Goal: Task Accomplishment & Management: Use online tool/utility

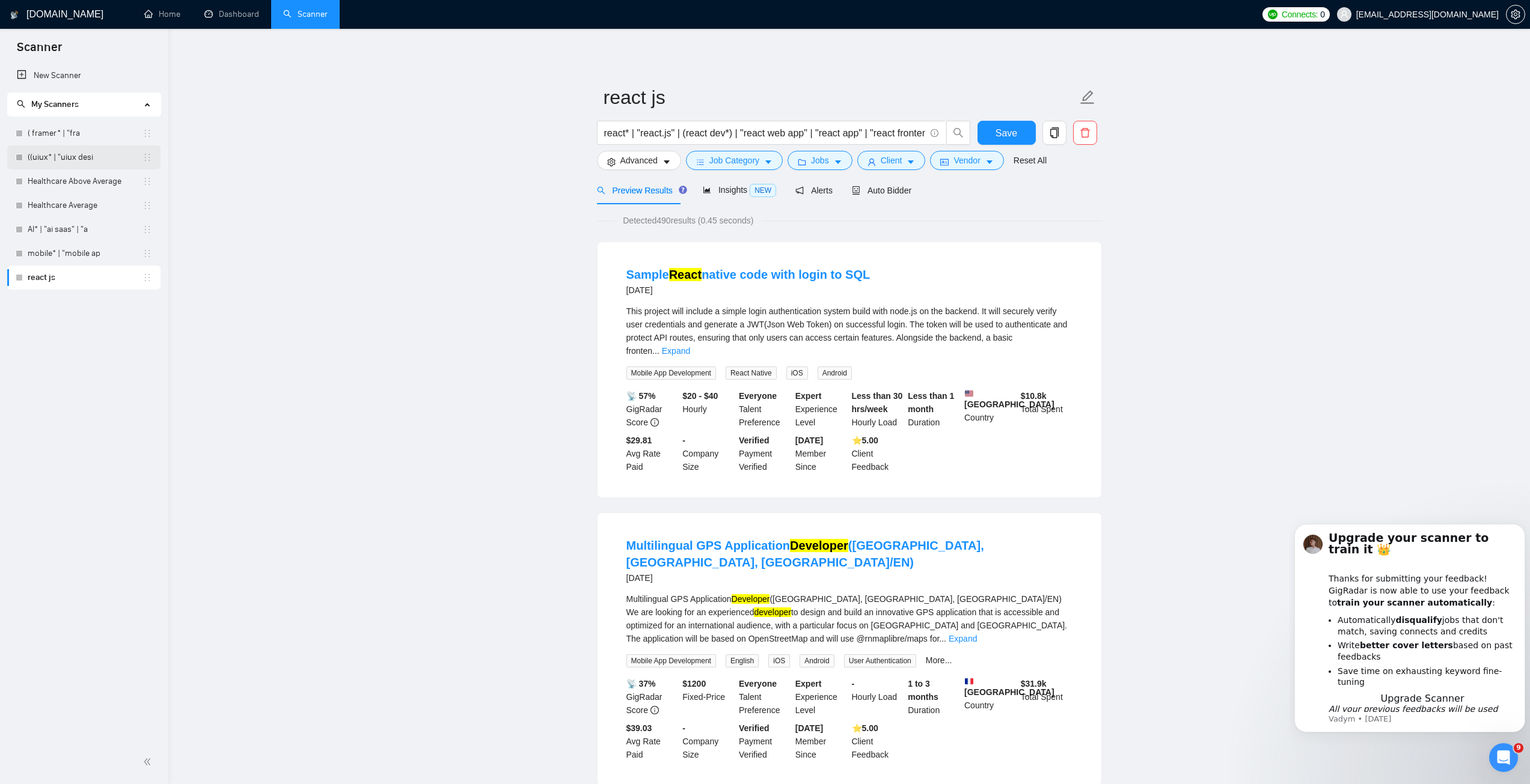
click at [52, 153] on link "((uiux* | "uiux desi" at bounding box center [85, 157] width 115 height 24
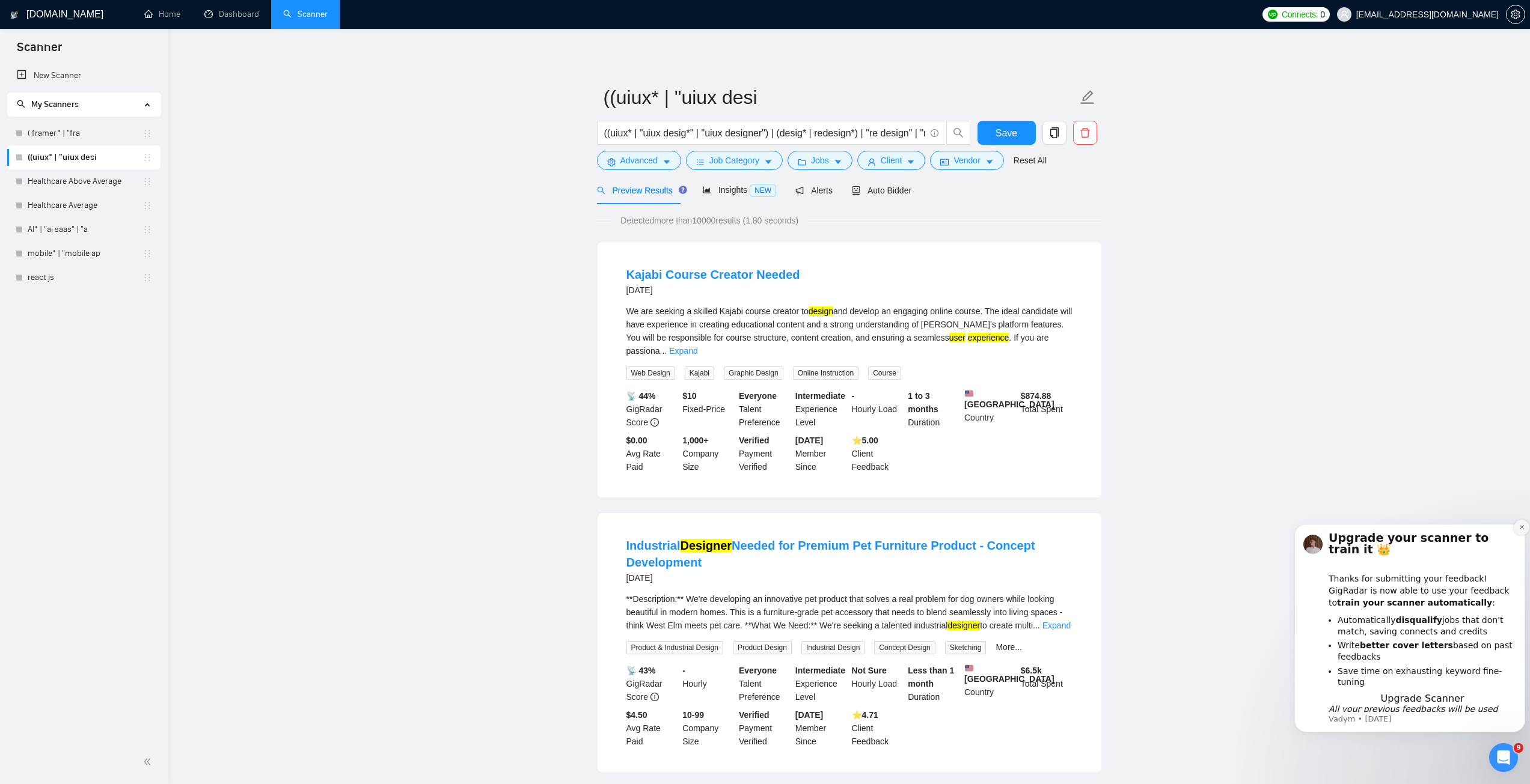
drag, startPoint x: 1520, startPoint y: 537, endPoint x: 2776, endPoint y: 1046, distance: 1355.2
click at [1520, 531] on icon "Dismiss notification" at bounding box center [1522, 527] width 7 height 7
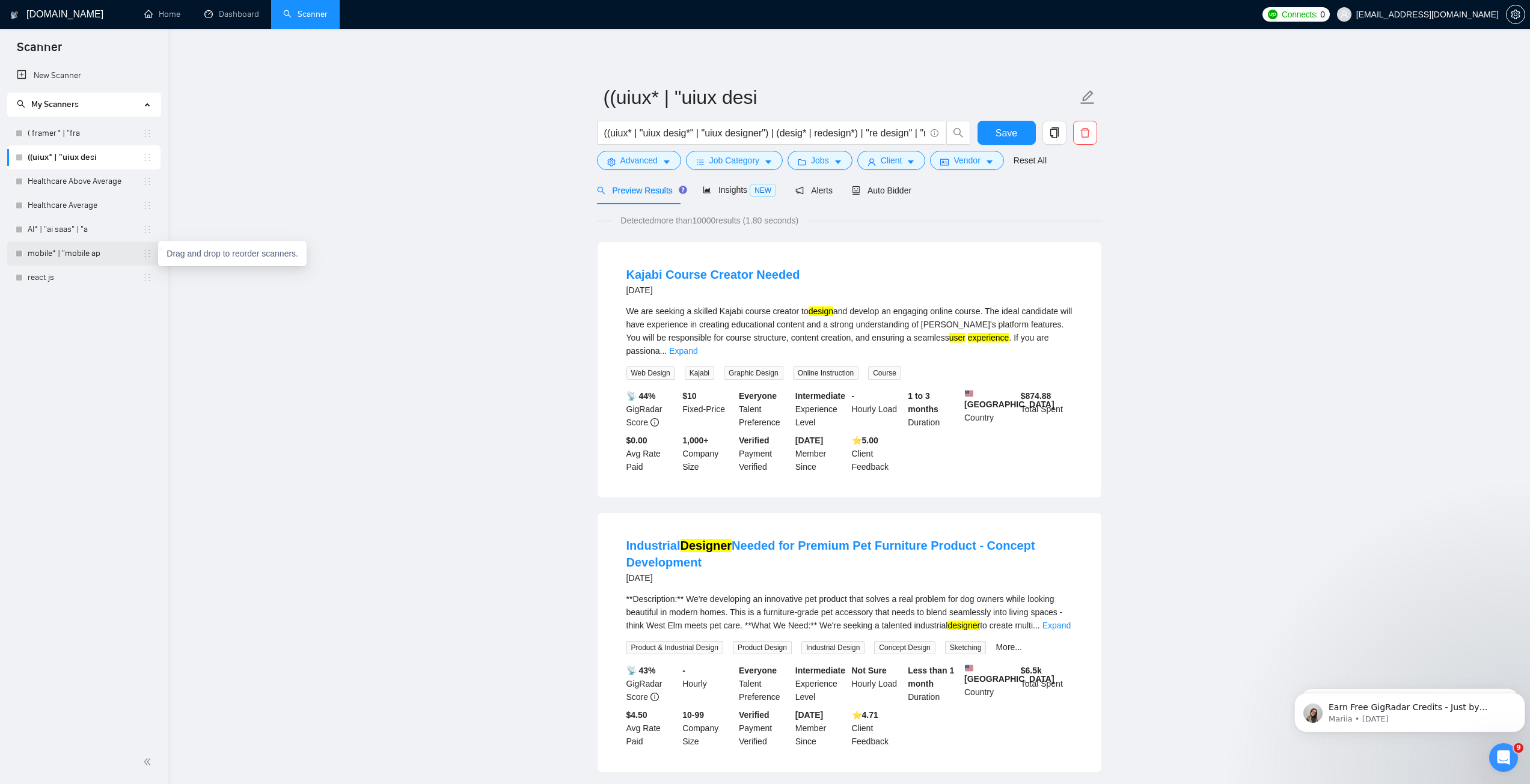
drag, startPoint x: 151, startPoint y: 256, endPoint x: 139, endPoint y: 251, distance: 13.0
click at [89, 254] on link "mobile* | "mobile ap" at bounding box center [85, 253] width 115 height 24
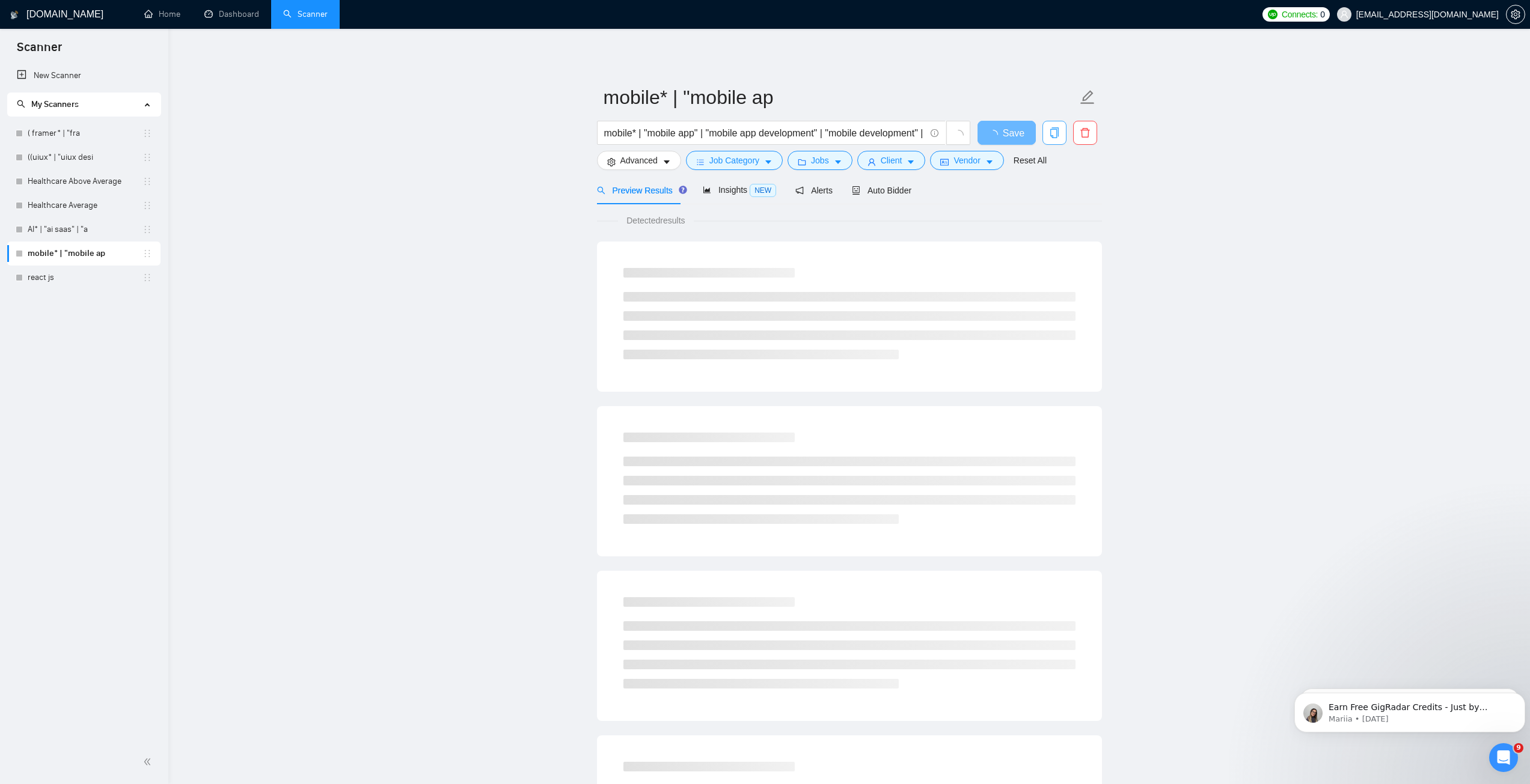
drag, startPoint x: 127, startPoint y: 254, endPoint x: 1055, endPoint y: 134, distance: 935.7
click at [1055, 134] on icon "copy" at bounding box center [1055, 133] width 11 height 11
click at [1048, 193] on span "Yes" at bounding box center [1047, 193] width 14 height 13
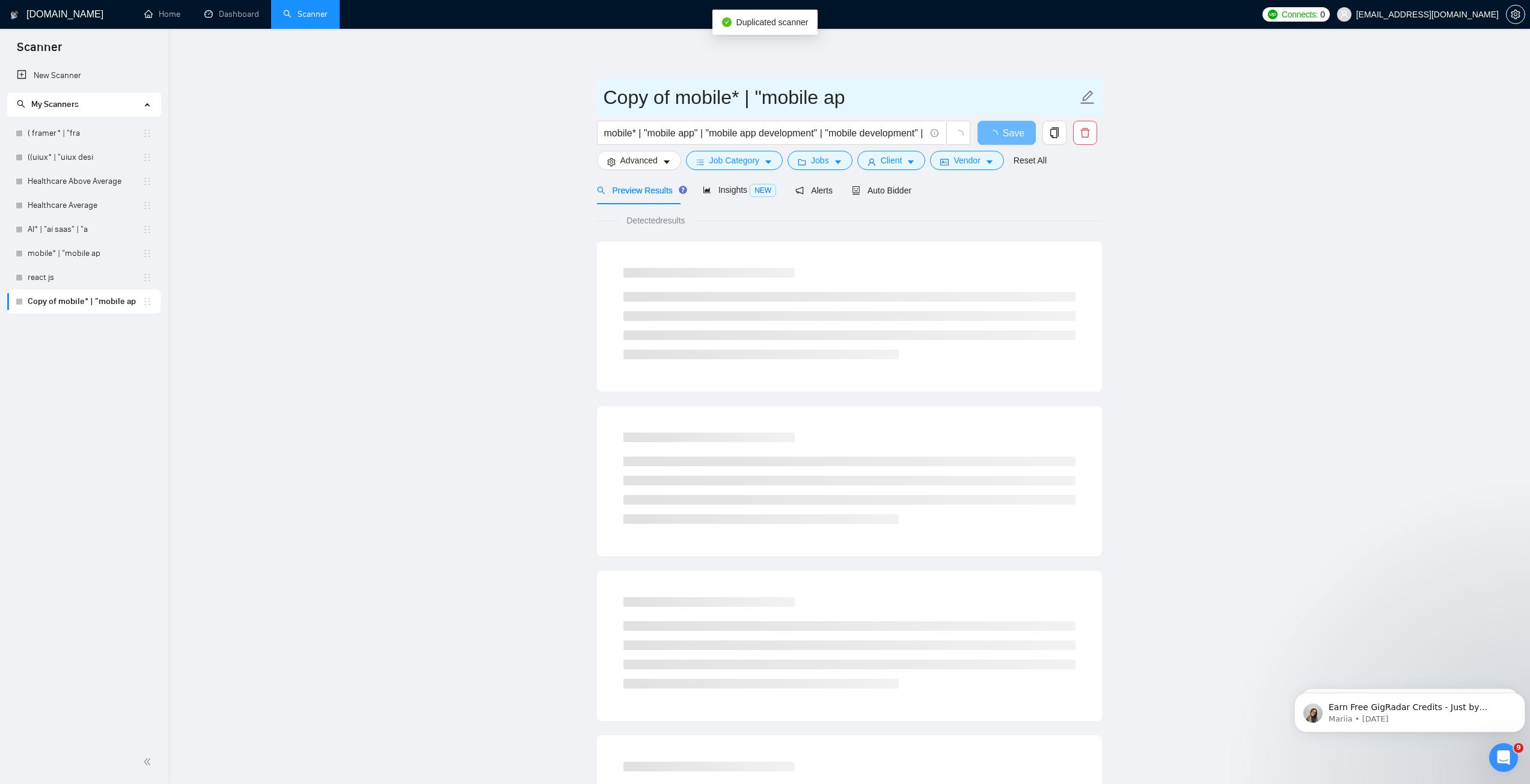
click at [1081, 100] on icon "edit" at bounding box center [1087, 97] width 16 height 16
type input "web app dev"
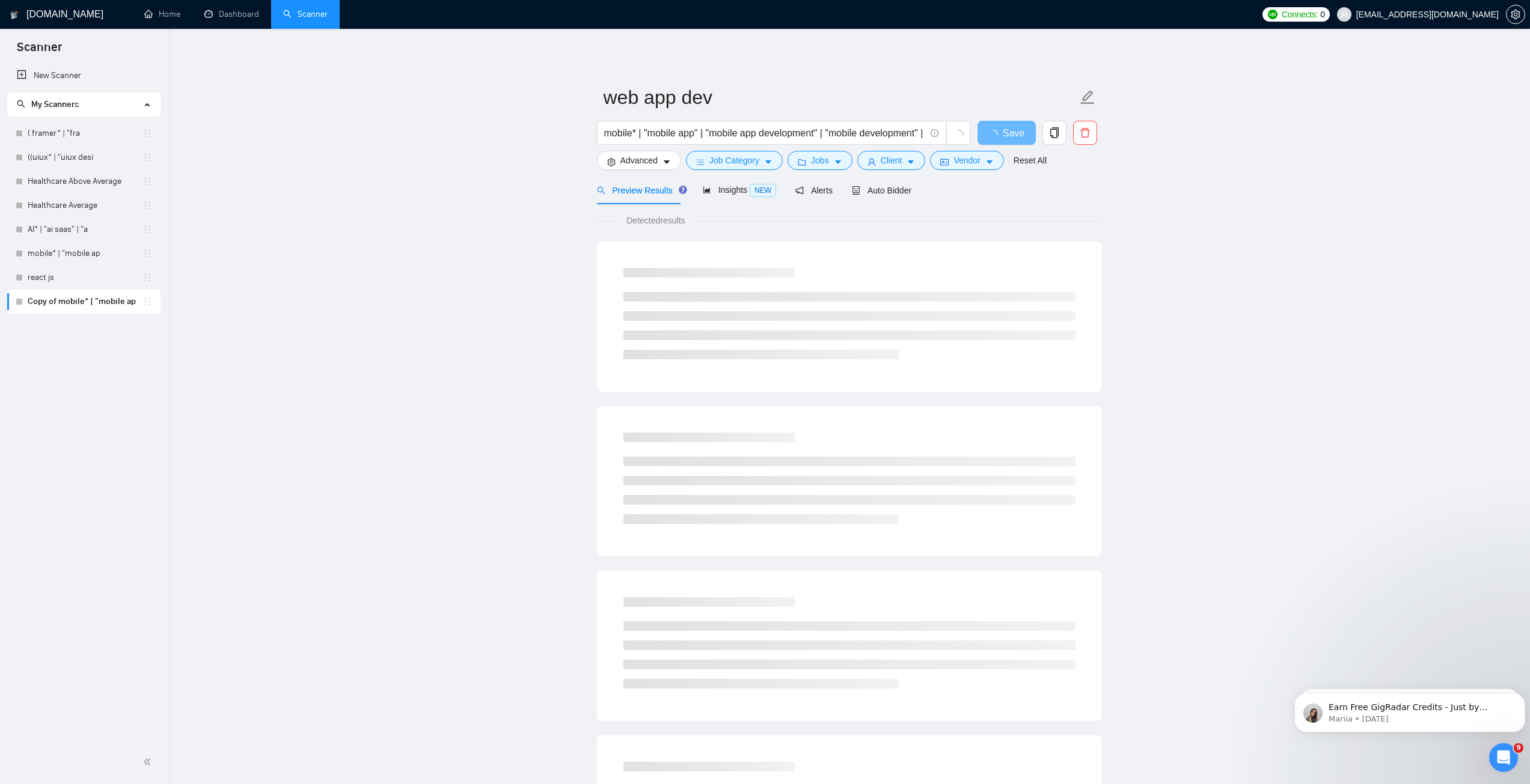
click at [493, 170] on main "web app dev mobile* | "mobile app" | "mobile app development" | "mobile develop…" at bounding box center [849, 549] width 1323 height 1003
